Goal: Information Seeking & Learning: Learn about a topic

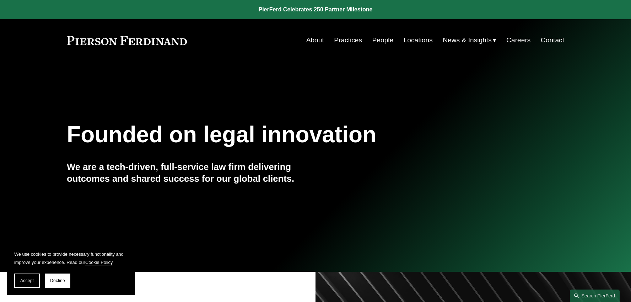
click at [382, 42] on link "People" at bounding box center [383, 40] width 21 height 14
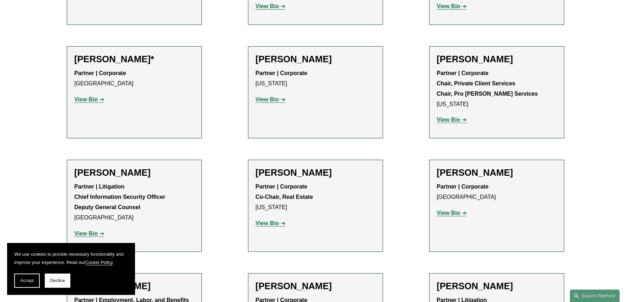
scroll to position [7903, 0]
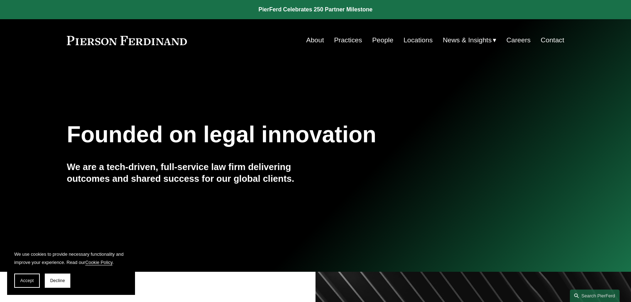
click at [381, 39] on link "People" at bounding box center [383, 40] width 21 height 14
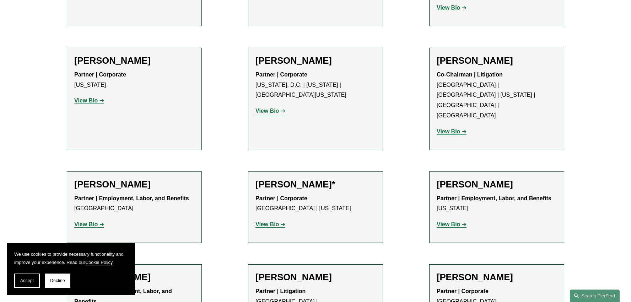
scroll to position [2872, 0]
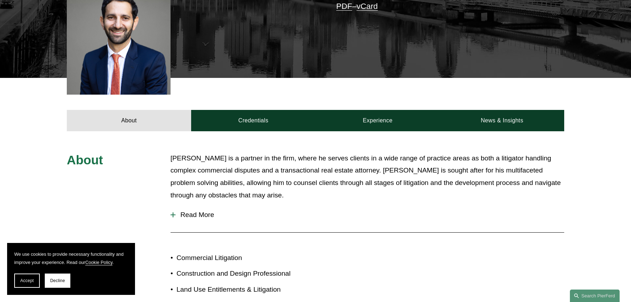
scroll to position [215, 0]
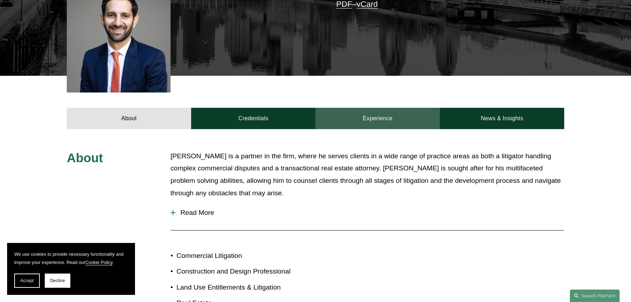
click at [372, 112] on link "Experience" at bounding box center [378, 118] width 124 height 21
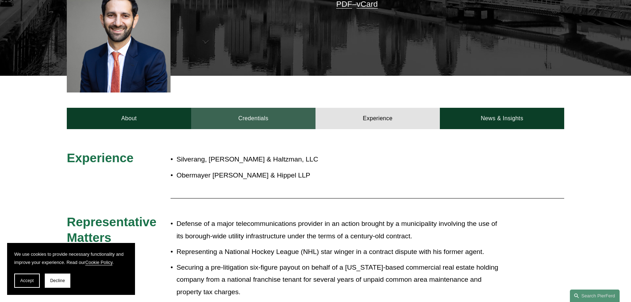
click at [259, 113] on link "Credentials" at bounding box center [253, 118] width 124 height 21
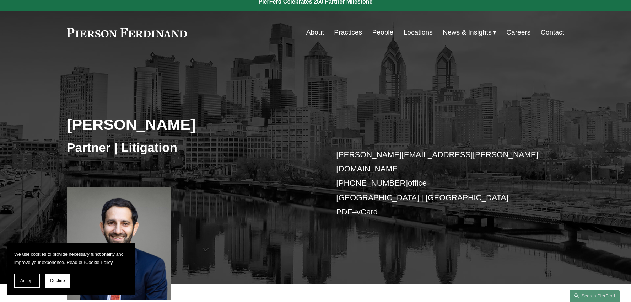
scroll to position [0, 0]
